Goal: Navigation & Orientation: Go to known website

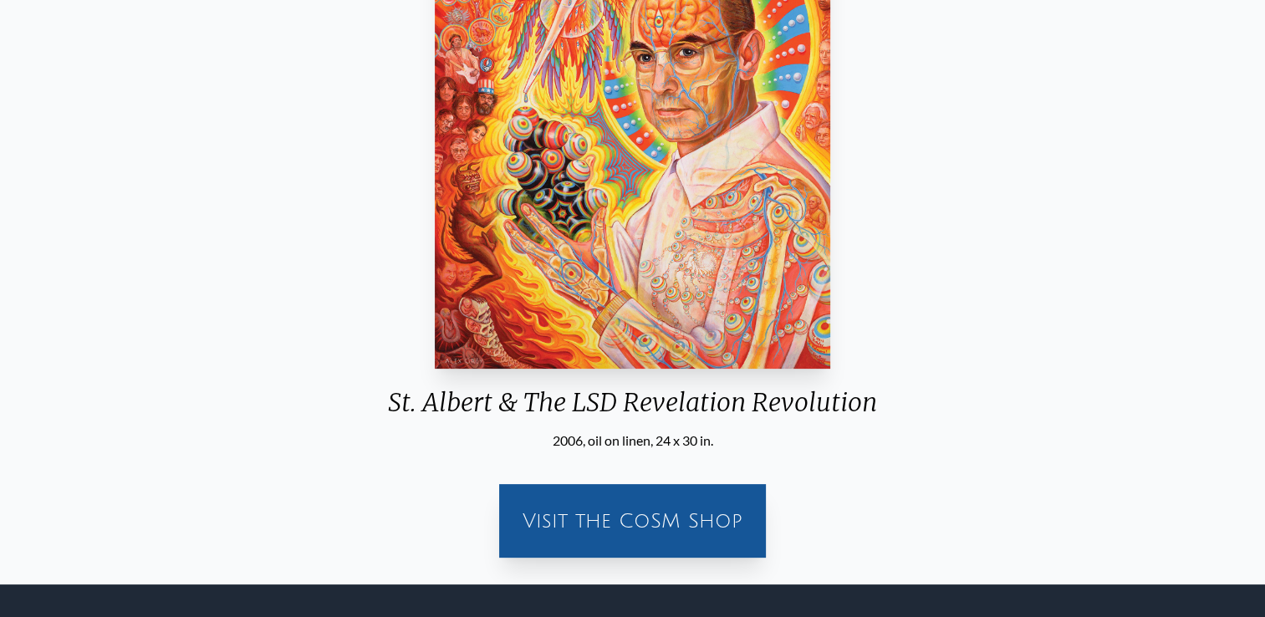
scroll to position [364, 0]
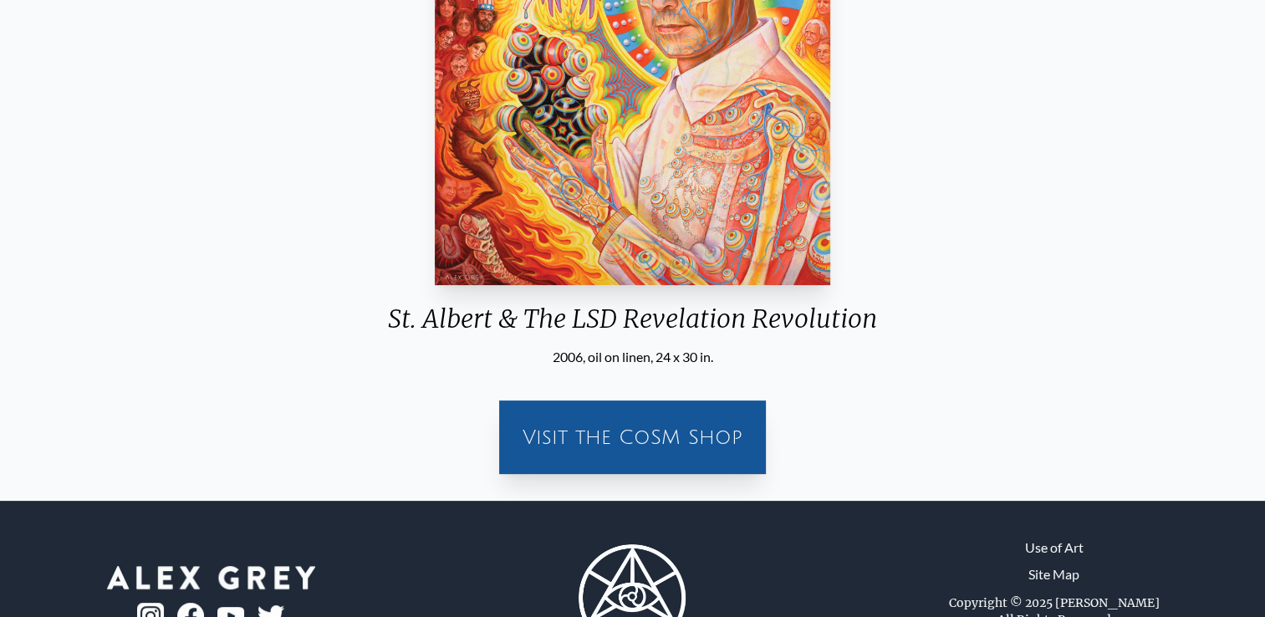
scroll to position [444, 0]
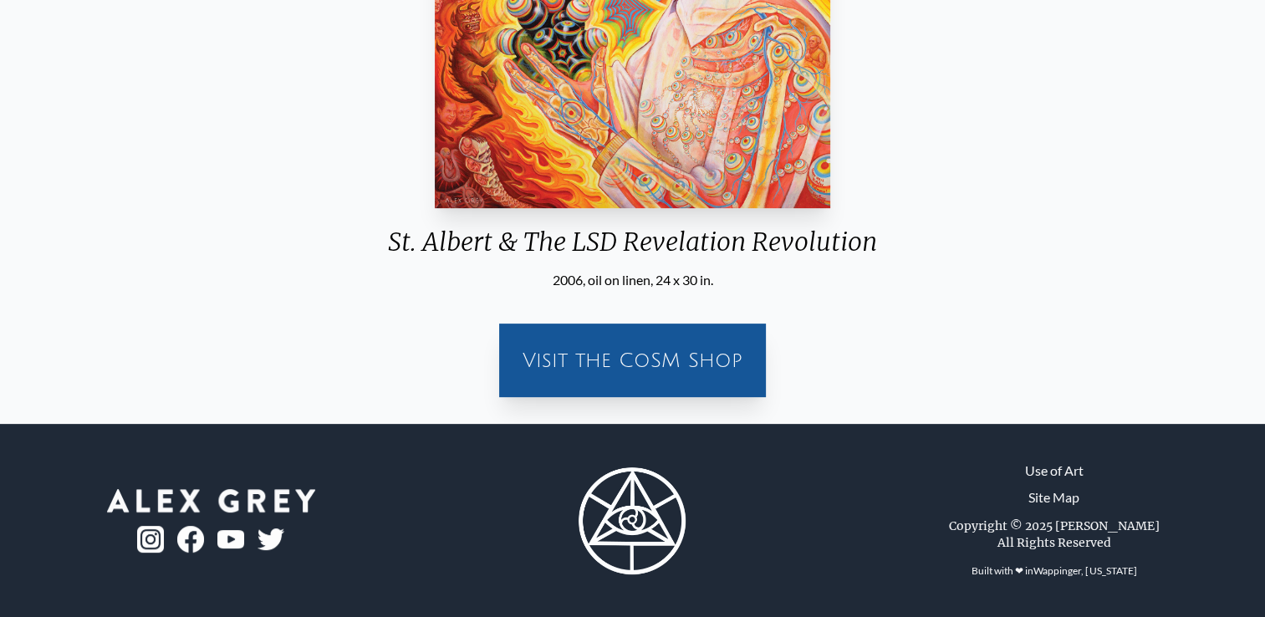
click at [577, 356] on div "Visit the CoSM Shop" at bounding box center [632, 359] width 247 height 53
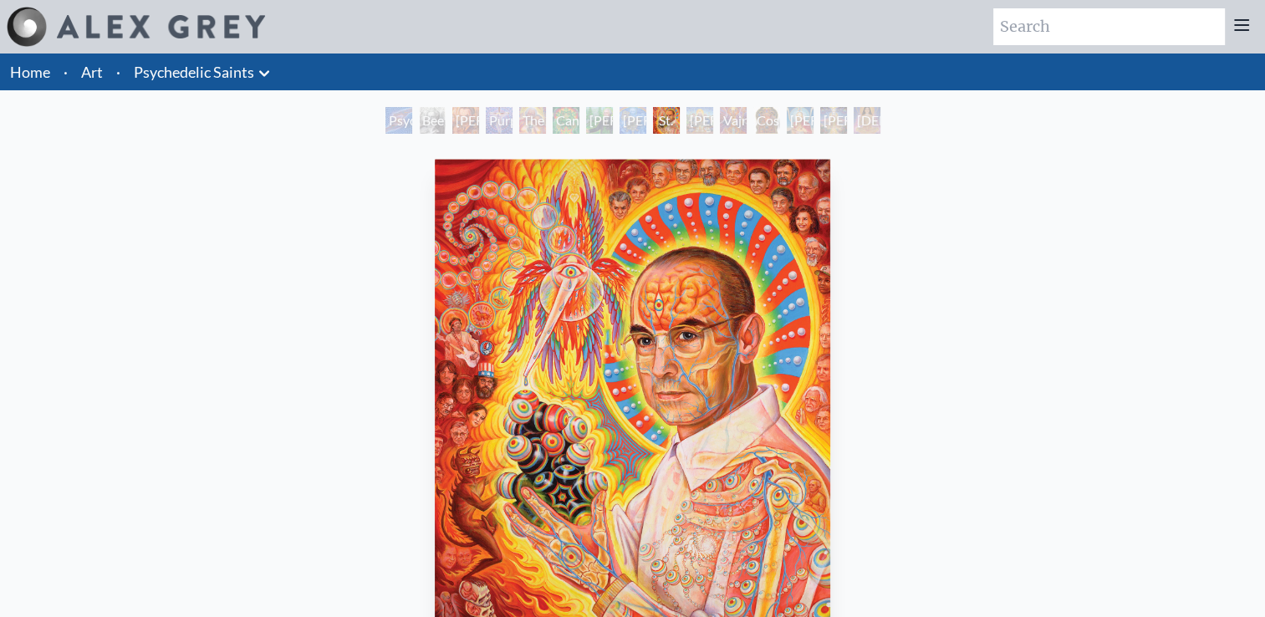
click at [38, 80] on link "Home" at bounding box center [30, 72] width 40 height 18
